Goal: Find specific page/section: Find specific page/section

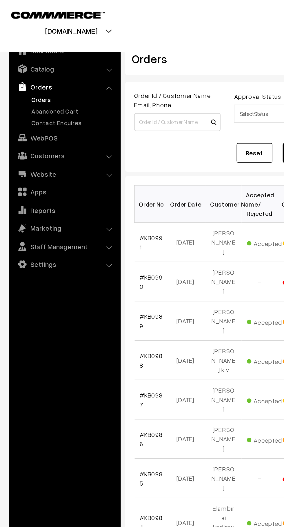
click at [52, 70] on link "Abandoned Cart" at bounding box center [47, 72] width 57 height 6
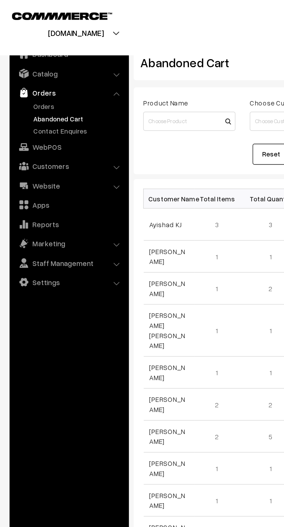
click at [58, 104] on link "Customers" at bounding box center [41, 101] width 69 height 10
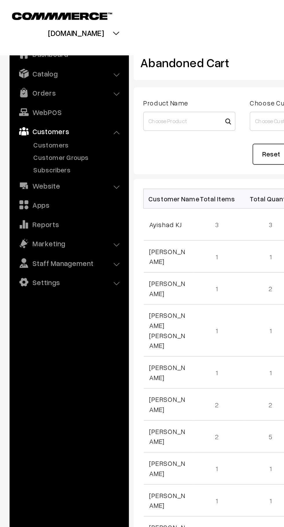
click at [42, 88] on link "Customers" at bounding box center [47, 88] width 57 height 6
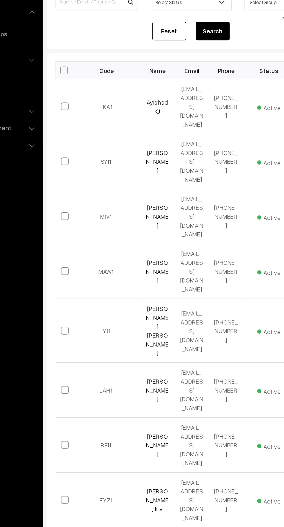
click at [157, 142] on link "Ayishad KJ" at bounding box center [156, 145] width 15 height 11
